Goal: Task Accomplishment & Management: Manage account settings

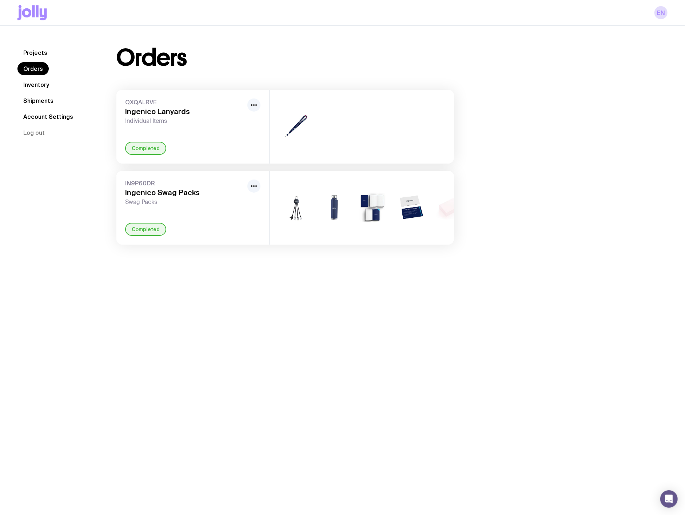
click at [39, 116] on link "Account Settings" at bounding box center [47, 116] width 61 height 13
click at [38, 98] on link "Shipments" at bounding box center [38, 100] width 42 height 13
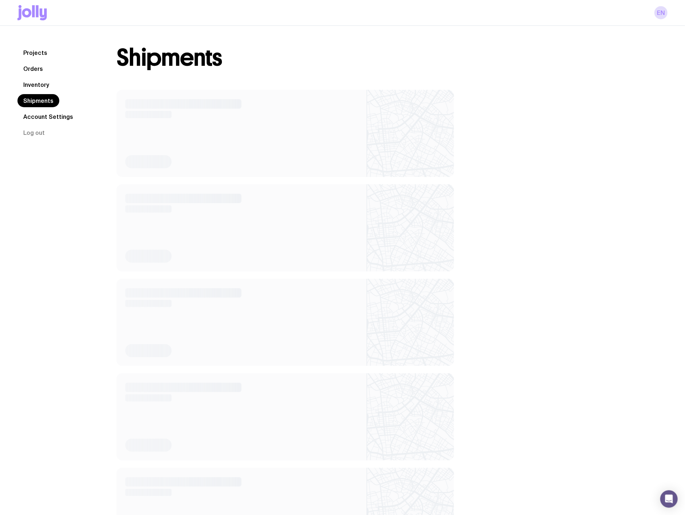
click at [35, 80] on link "Inventory" at bounding box center [35, 84] width 37 height 13
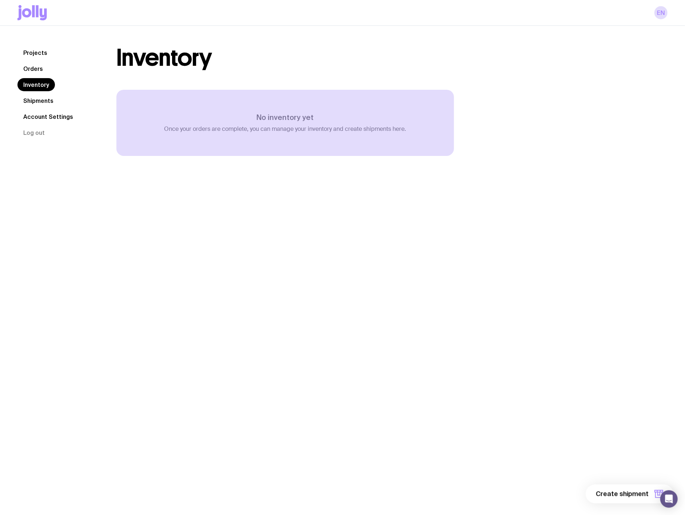
click at [39, 96] on link "Shipments" at bounding box center [38, 100] width 42 height 13
click at [39, 106] on link "Shipments" at bounding box center [38, 100] width 42 height 13
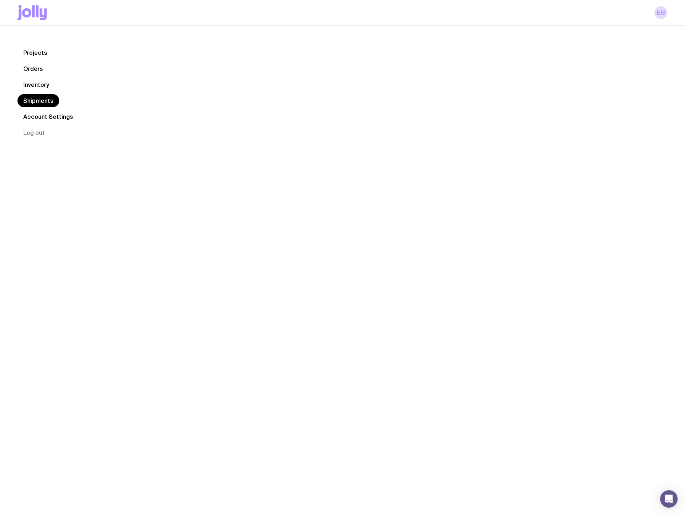
click at [37, 96] on link "Shipments" at bounding box center [38, 100] width 42 height 13
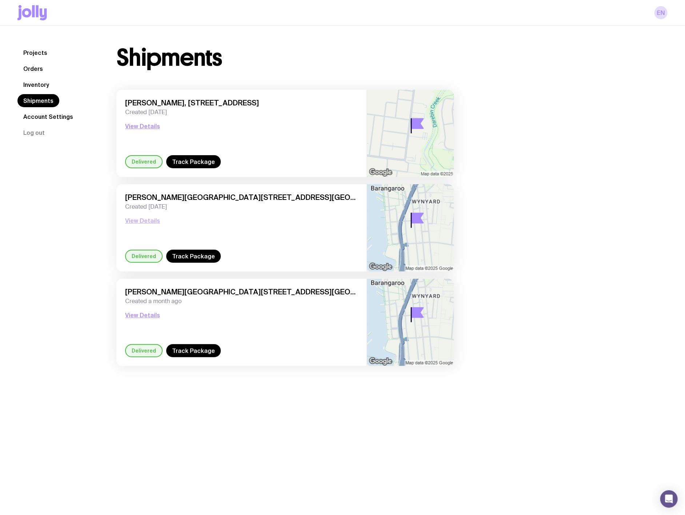
click at [135, 220] on button "View Details" at bounding box center [142, 220] width 35 height 9
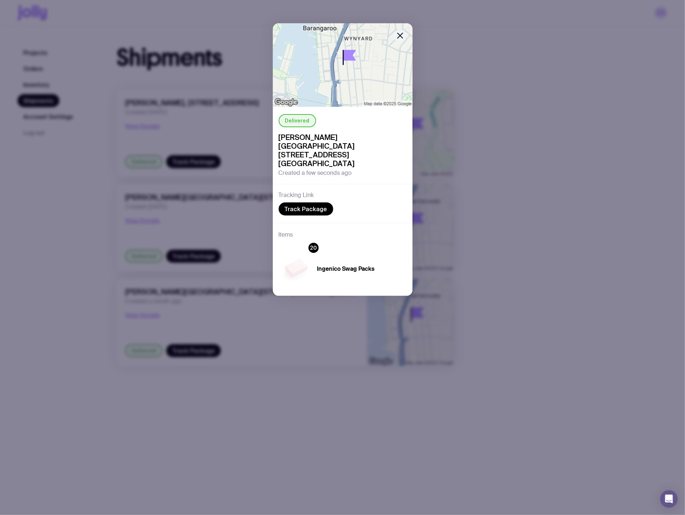
click at [397, 35] on icon "button" at bounding box center [400, 35] width 9 height 9
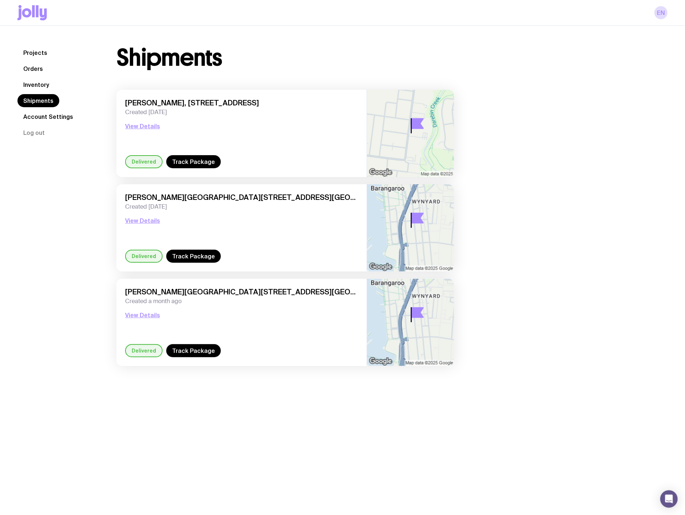
click at [33, 67] on link "Orders" at bounding box center [32, 68] width 31 height 13
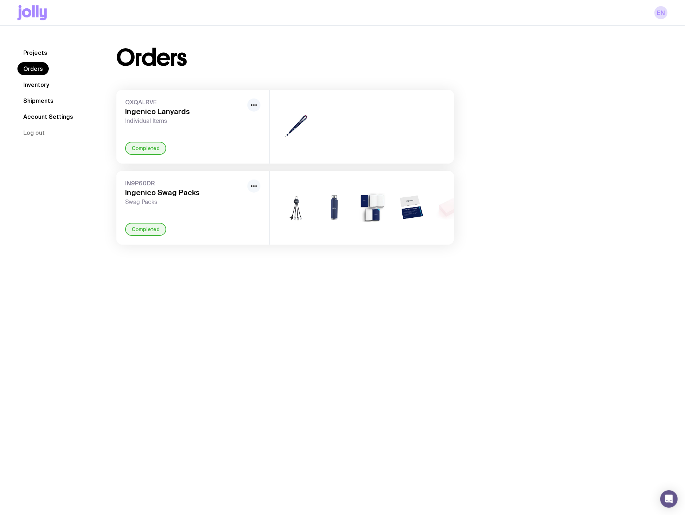
click at [256, 186] on icon "button" at bounding box center [254, 186] width 9 height 9
click at [149, 208] on div "IN9P60DR Ingenico Swag Packs Swag Packs Rename Completed" at bounding box center [192, 208] width 153 height 74
click at [143, 178] on div "IN9P60DR Ingenico Swag Packs Swag Packs Rename Completed" at bounding box center [192, 208] width 153 height 74
click at [143, 104] on span "QXQALRVE" at bounding box center [184, 102] width 119 height 7
click at [46, 57] on link "Projects" at bounding box center [35, 52] width 36 height 13
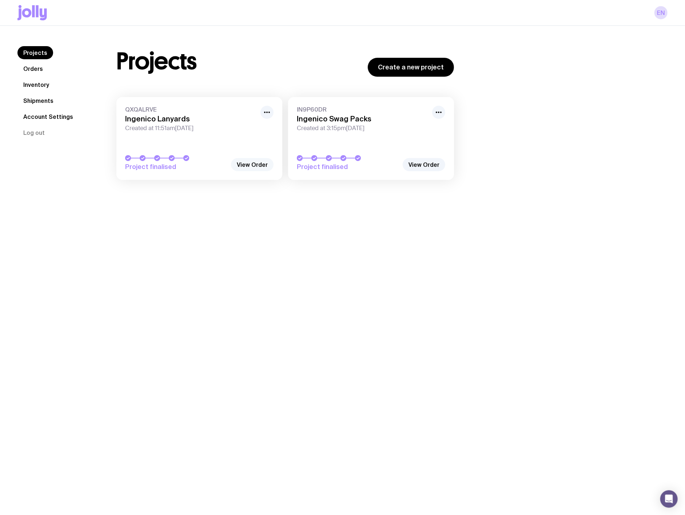
click at [238, 165] on link "View Order" at bounding box center [252, 164] width 43 height 13
click at [259, 161] on link "View Order" at bounding box center [252, 164] width 43 height 13
click at [257, 164] on link "View Order" at bounding box center [252, 164] width 43 height 13
